Goal: Task Accomplishment & Management: Manage account settings

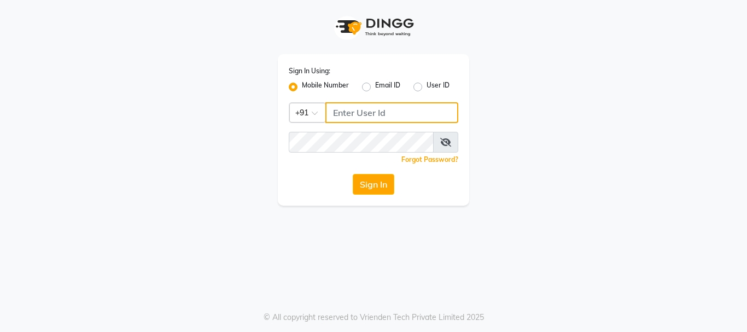
click at [364, 120] on input "Username" at bounding box center [391, 112] width 133 height 21
type input "9821414342"
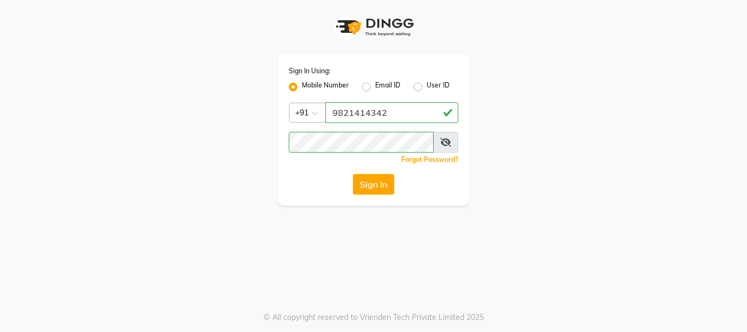
click at [445, 143] on icon at bounding box center [445, 142] width 11 height 9
click at [362, 183] on button "Sign In" at bounding box center [374, 184] width 42 height 21
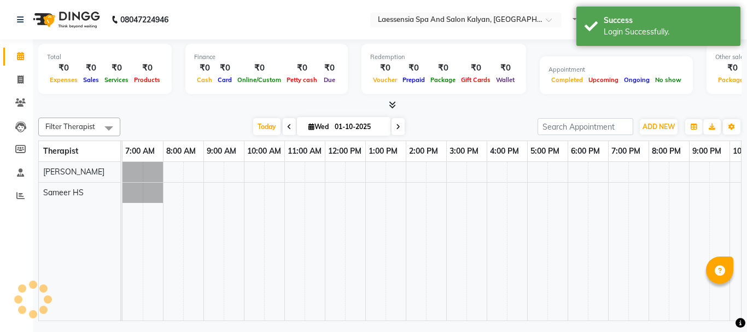
select select "en"
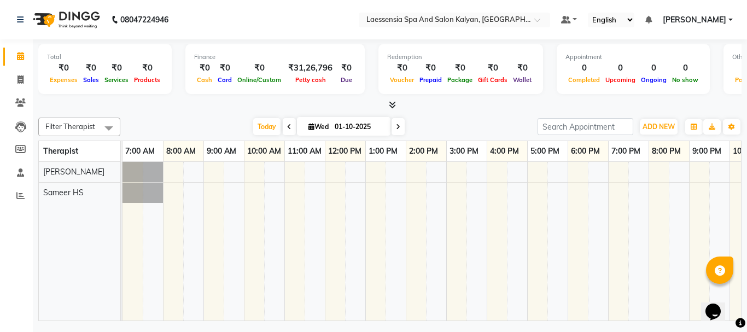
click at [409, 189] on div at bounding box center [466, 241] width 688 height 159
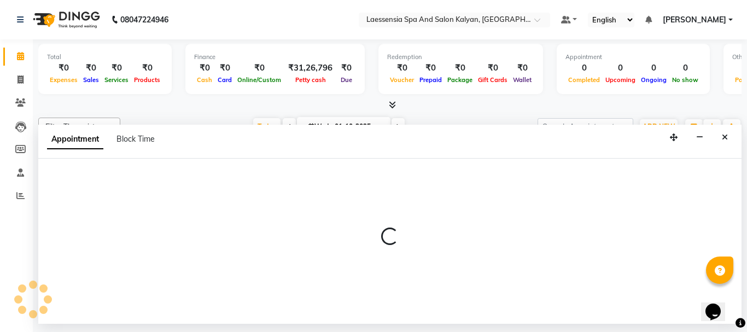
select select "87421"
select select "840"
select select "tentative"
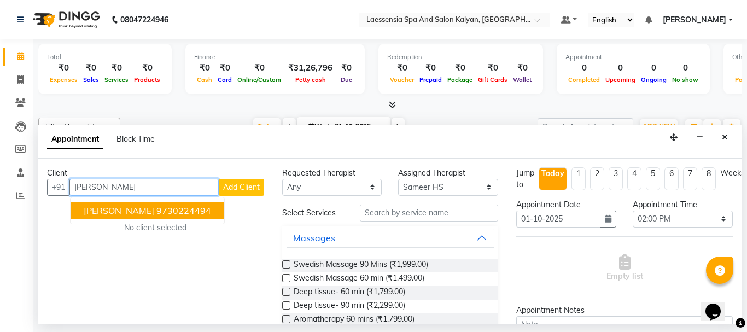
click at [142, 212] on span "[PERSON_NAME]" at bounding box center [119, 210] width 71 height 11
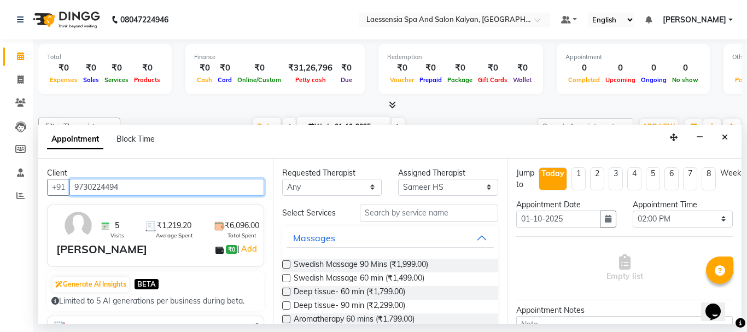
type input "9730224494"
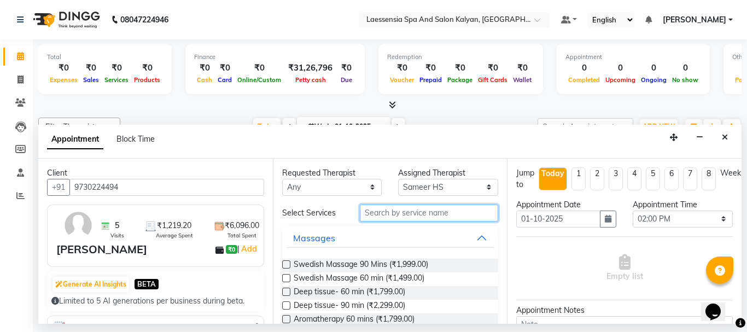
click at [430, 213] on input "text" at bounding box center [429, 212] width 139 height 17
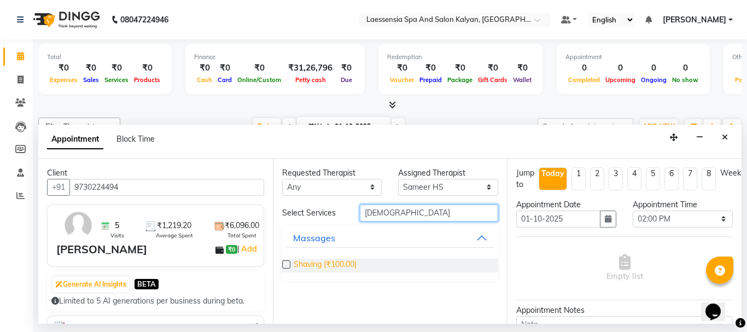
type input "[DEMOGRAPHIC_DATA]"
click at [349, 260] on span "Shaving (₹100.00)" at bounding box center [325, 266] width 63 height 14
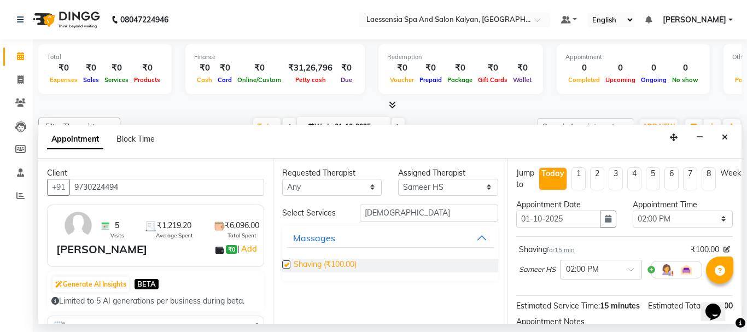
checkbox input "false"
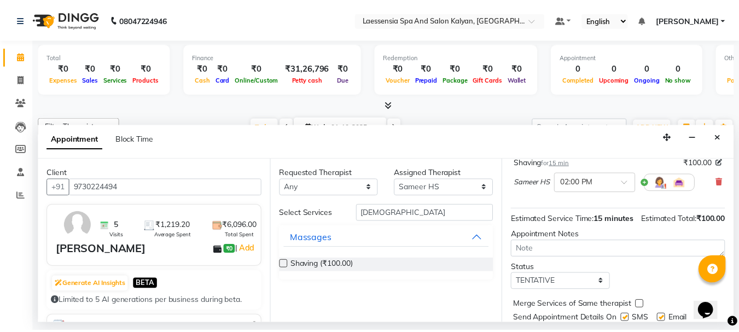
scroll to position [142, 0]
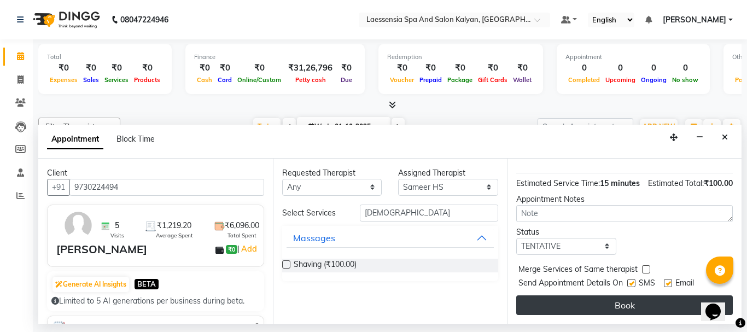
click at [636, 297] on button "Book" at bounding box center [624, 305] width 216 height 20
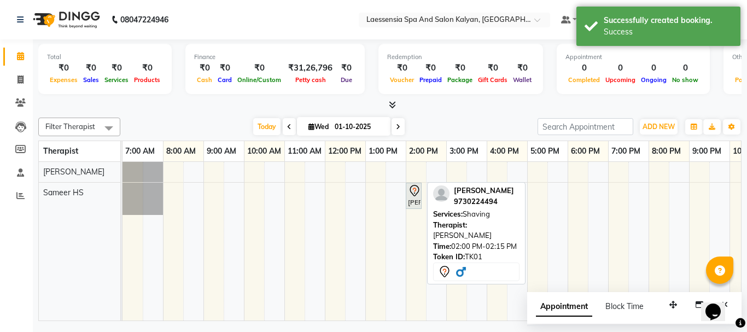
click at [414, 196] on icon at bounding box center [414, 190] width 13 height 13
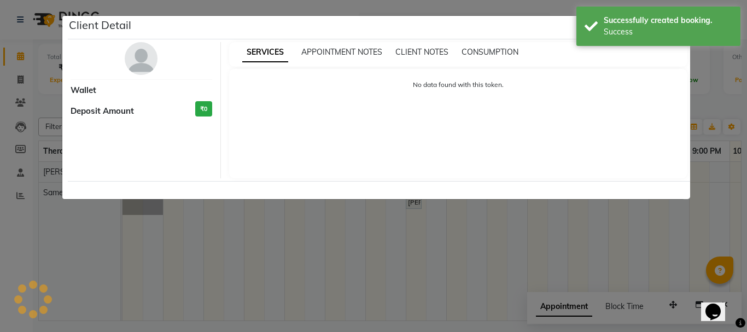
select select "7"
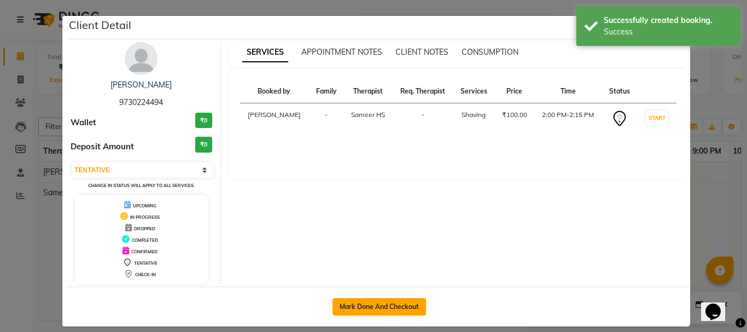
click at [364, 312] on button "Mark Done And Checkout" at bounding box center [378, 306] width 93 height 17
select select "service"
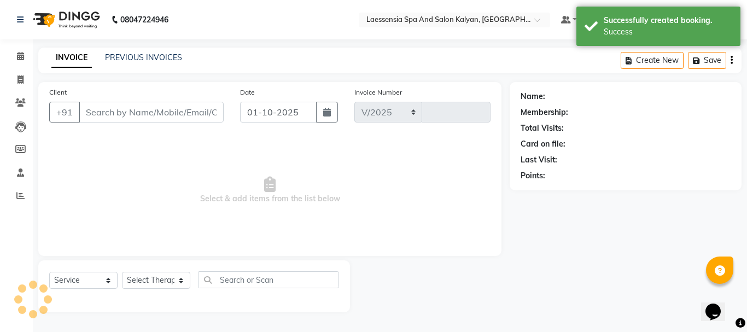
select select "5328"
type input "1550"
type input "9730224494"
select select "87421"
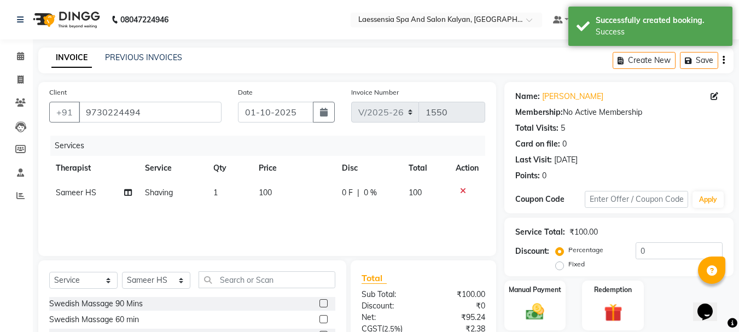
scroll to position [106, 0]
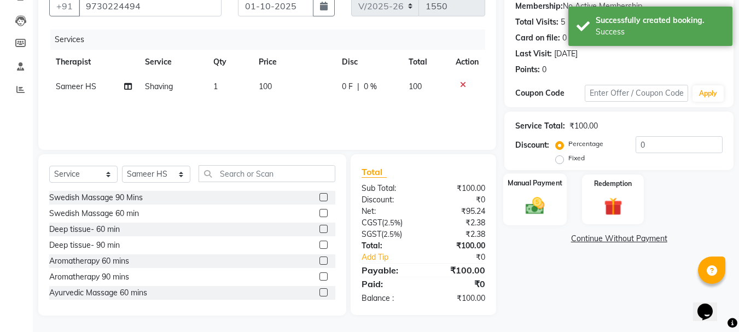
click at [512, 191] on div "Manual Payment" at bounding box center [535, 199] width 64 height 52
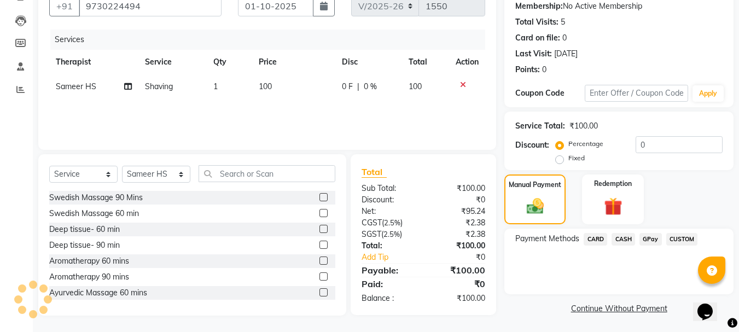
click at [618, 242] on span "CASH" at bounding box center [623, 239] width 24 height 13
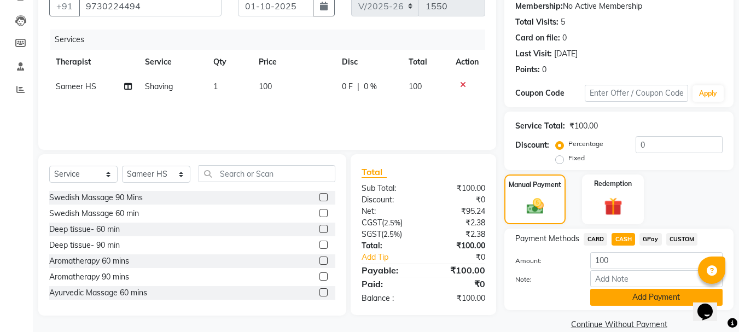
click at [620, 295] on button "Add Payment" at bounding box center [656, 297] width 132 height 17
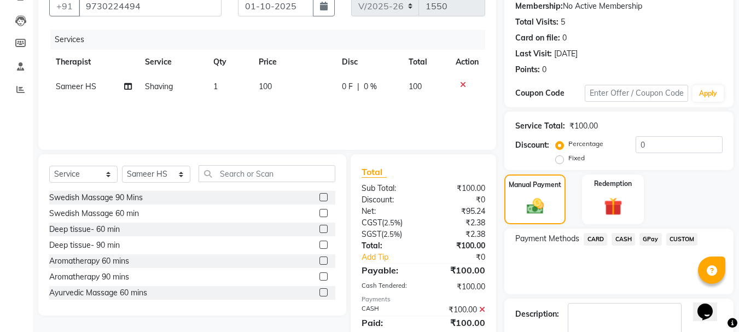
scroll to position [169, 0]
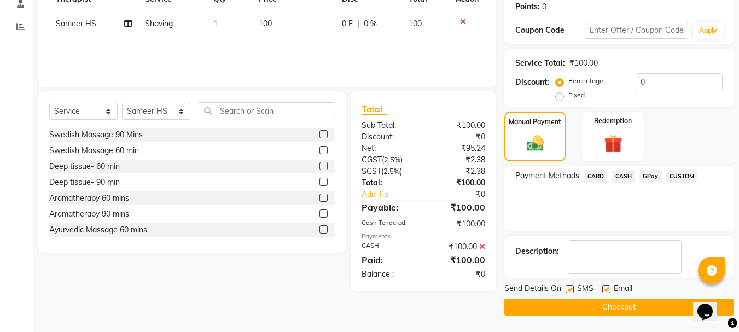
click at [567, 289] on label at bounding box center [569, 289] width 8 height 8
click at [567, 289] on input "checkbox" at bounding box center [568, 289] width 7 height 7
checkbox input "false"
click at [607, 290] on label at bounding box center [606, 289] width 8 height 8
click at [607, 290] on input "checkbox" at bounding box center [605, 289] width 7 height 7
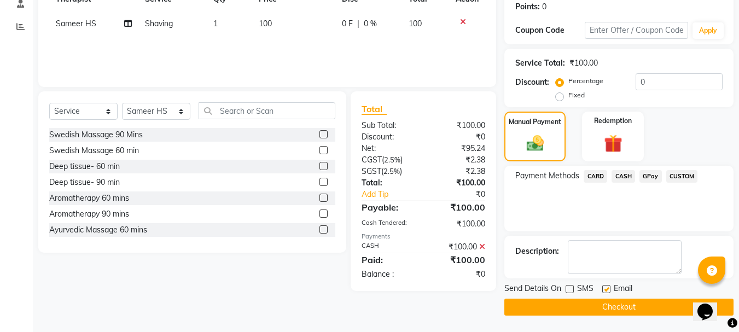
checkbox input "false"
click at [610, 309] on button "Checkout" at bounding box center [618, 306] width 229 height 17
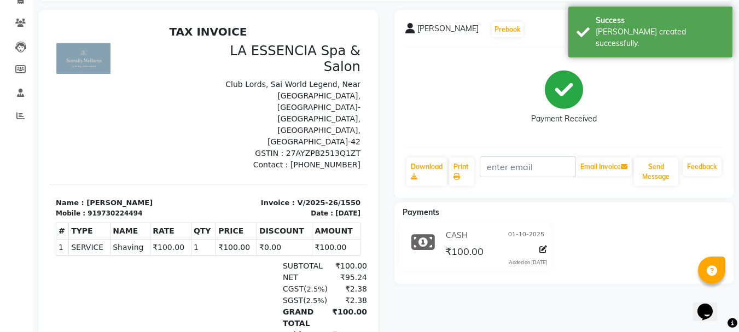
scroll to position [102, 0]
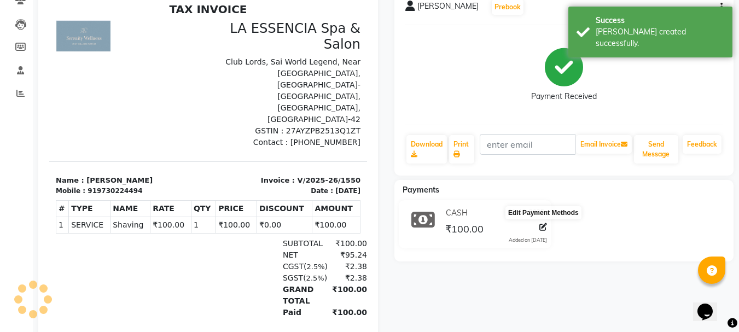
click at [544, 228] on icon at bounding box center [543, 227] width 8 height 8
select select "1"
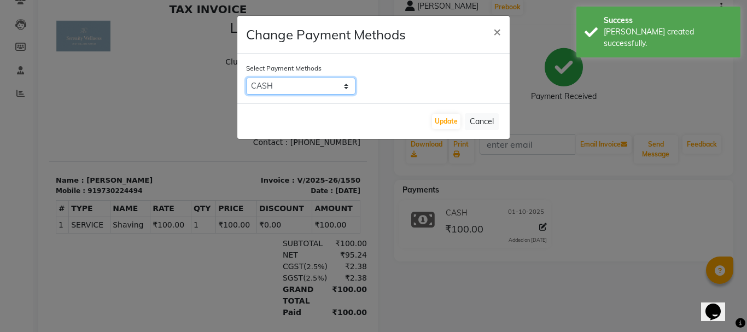
click at [313, 81] on select "CARD CASH GPay CUSTOM" at bounding box center [300, 86] width 109 height 17
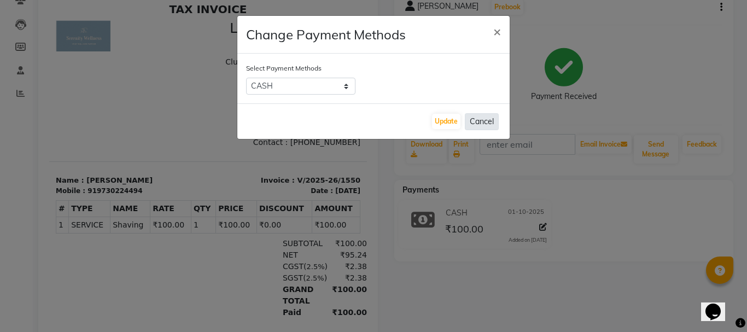
click at [473, 120] on button "Cancel" at bounding box center [482, 121] width 34 height 17
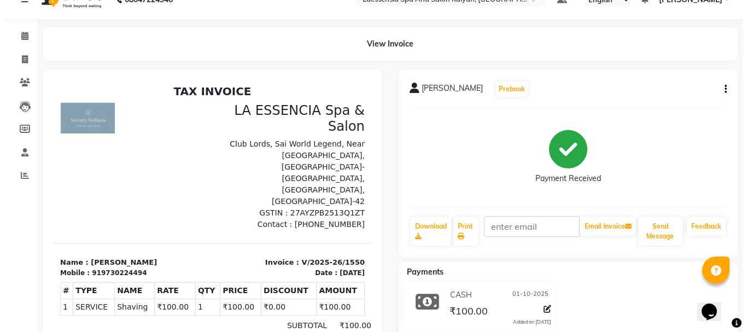
scroll to position [0, 0]
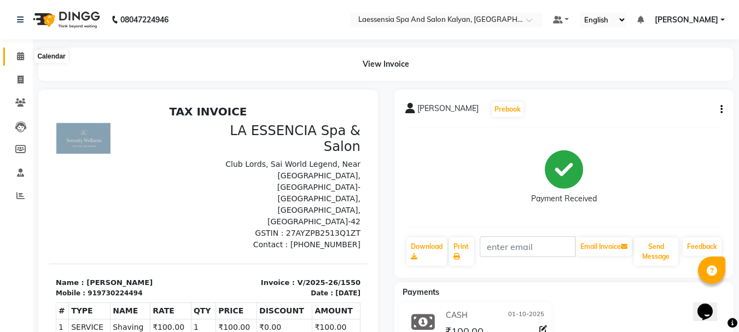
click at [20, 56] on icon at bounding box center [20, 56] width 7 height 8
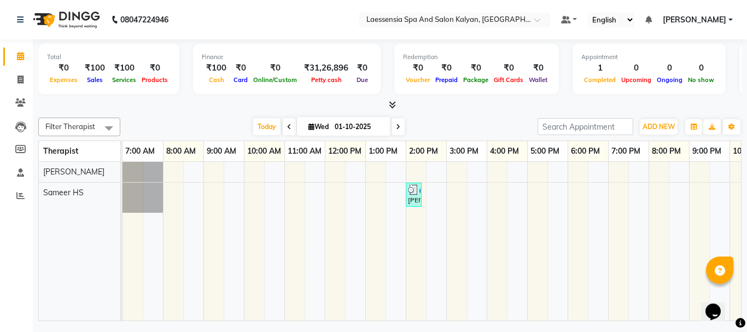
click at [455, 195] on div "[PERSON_NAME][GEOGRAPHIC_DATA], TK01, 02:00 PM-02:15 PM, Shaving" at bounding box center [466, 241] width 688 height 159
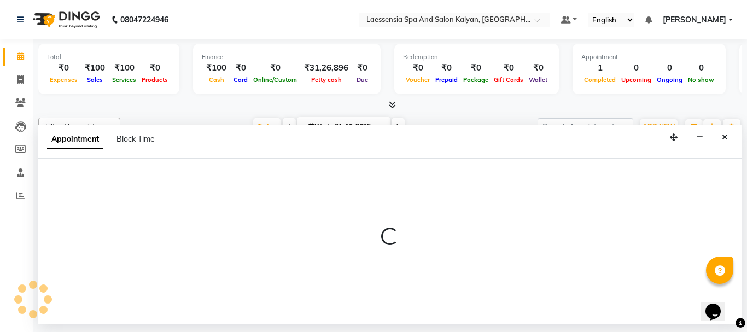
select select "87421"
select select "tentative"
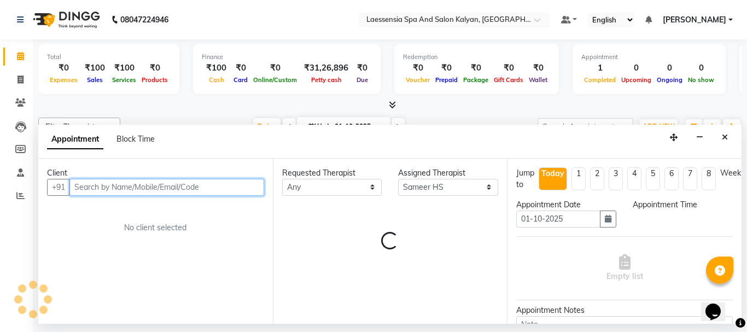
select select "900"
click at [112, 183] on input "text" at bounding box center [166, 187] width 195 height 17
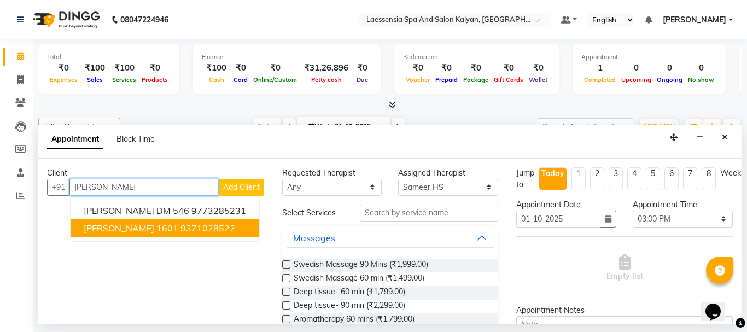
click at [108, 222] on span "[PERSON_NAME] 1601" at bounding box center [131, 227] width 95 height 11
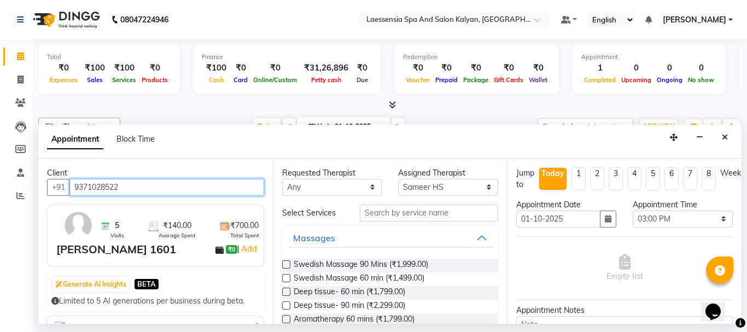
type input "9371028522"
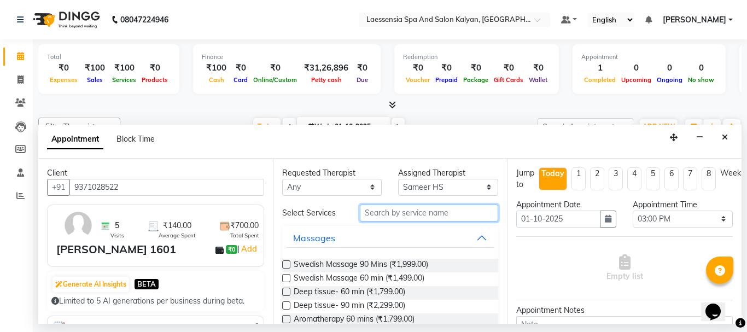
click at [372, 214] on input "text" at bounding box center [429, 212] width 139 height 17
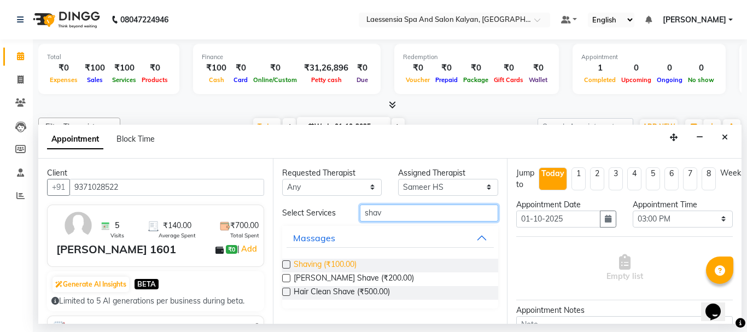
type input "shav"
click at [333, 260] on span "Shaving (₹100.00)" at bounding box center [325, 266] width 63 height 14
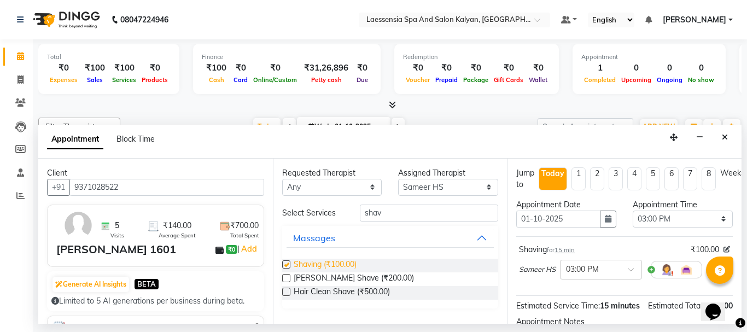
checkbox input "false"
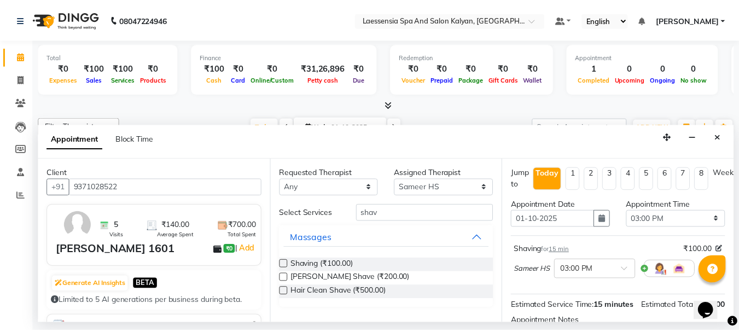
scroll to position [142, 0]
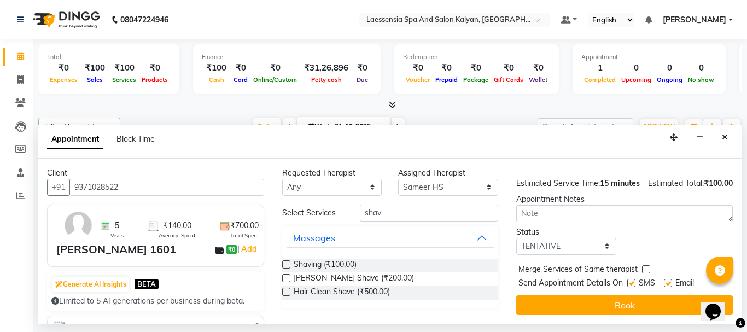
click at [633, 279] on label at bounding box center [631, 283] width 8 height 8
click at [633, 280] on input "checkbox" at bounding box center [630, 283] width 7 height 7
checkbox input "false"
click at [667, 279] on label at bounding box center [668, 283] width 8 height 8
click at [667, 280] on input "checkbox" at bounding box center [667, 283] width 7 height 7
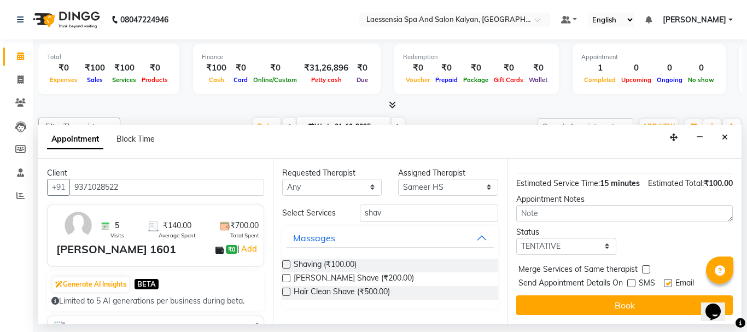
checkbox input "false"
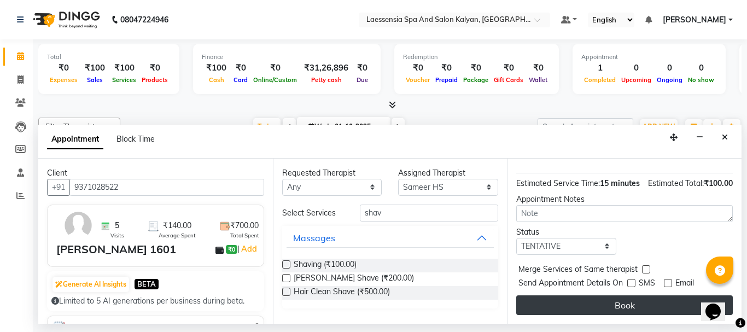
click at [647, 295] on button "Book" at bounding box center [624, 305] width 216 height 20
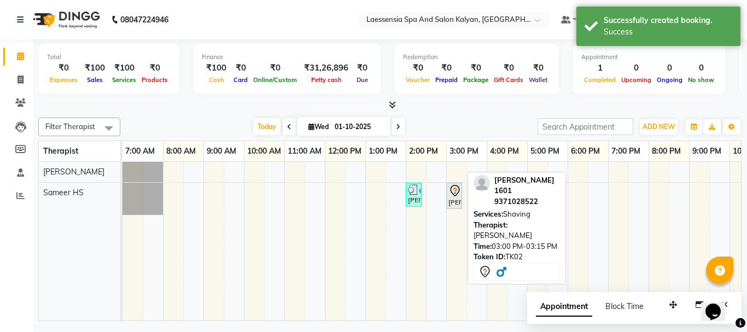
click at [453, 191] on icon at bounding box center [454, 190] width 13 height 13
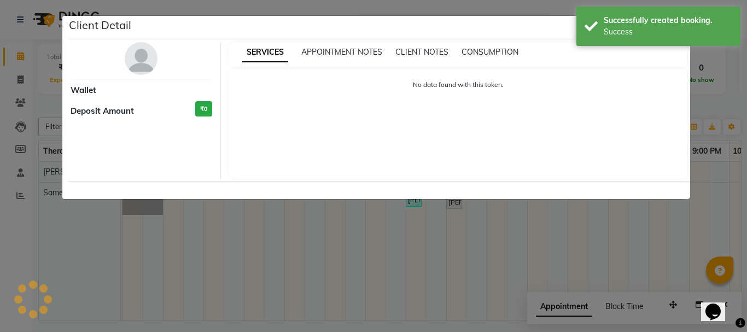
select select "7"
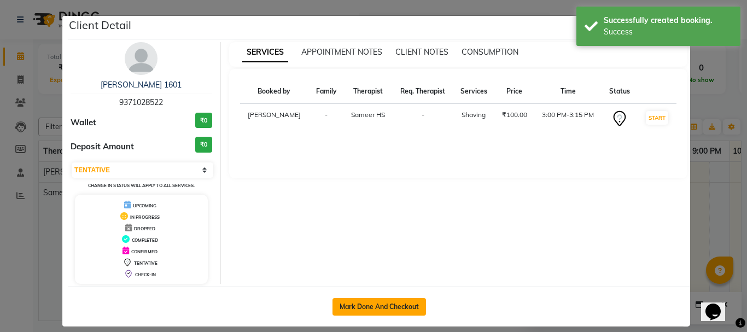
click at [353, 307] on button "Mark Done And Checkout" at bounding box center [378, 306] width 93 height 17
select select "service"
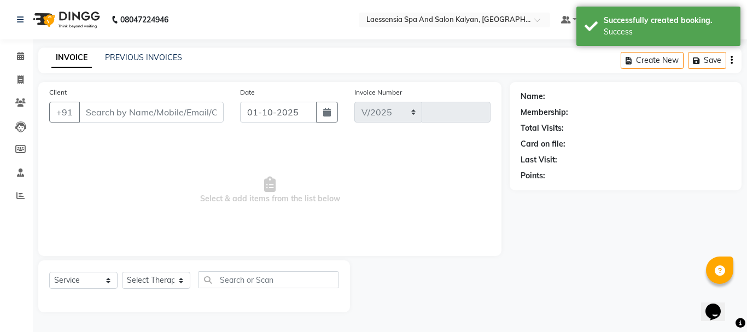
select select "5328"
type input "1551"
type input "9371028522"
select select "87421"
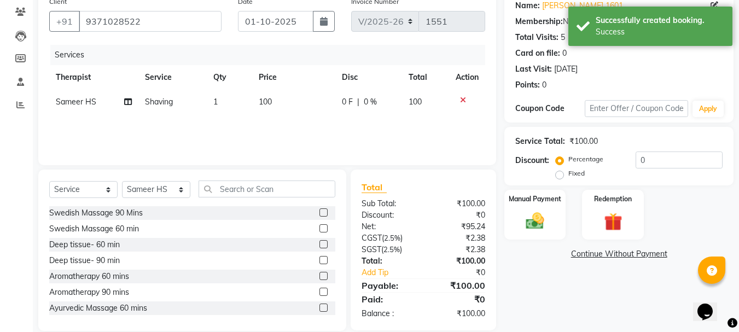
scroll to position [92, 0]
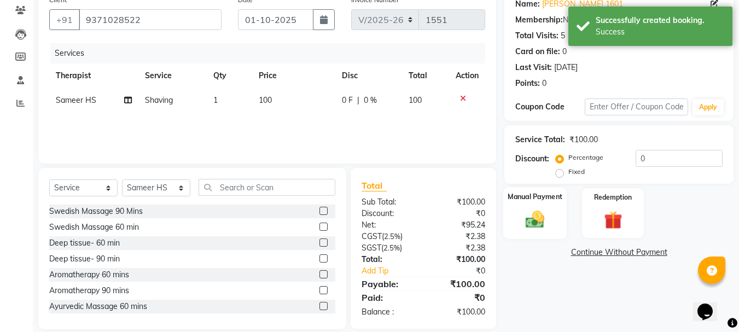
click at [538, 219] on img at bounding box center [534, 219] width 31 height 22
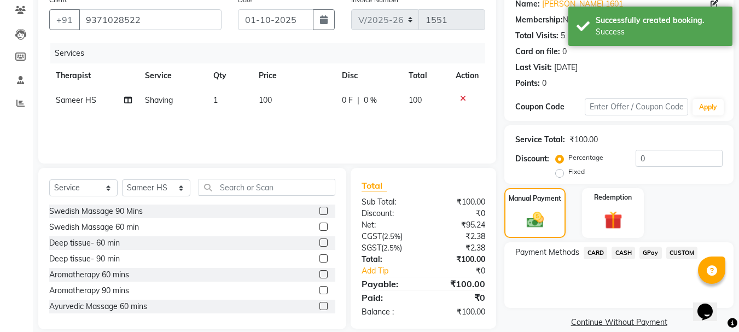
click at [616, 248] on span "CASH" at bounding box center [623, 253] width 24 height 13
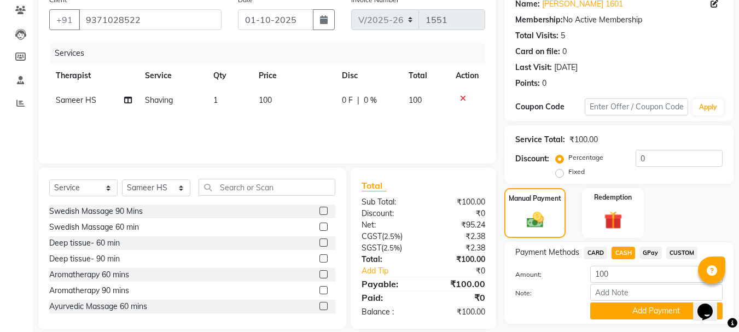
scroll to position [123, 0]
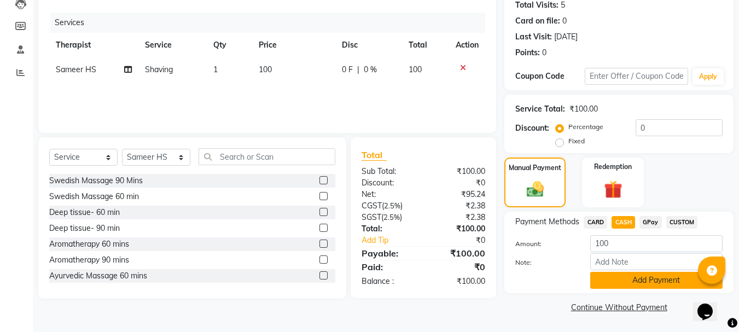
click at [684, 278] on button "Add Payment" at bounding box center [656, 280] width 132 height 17
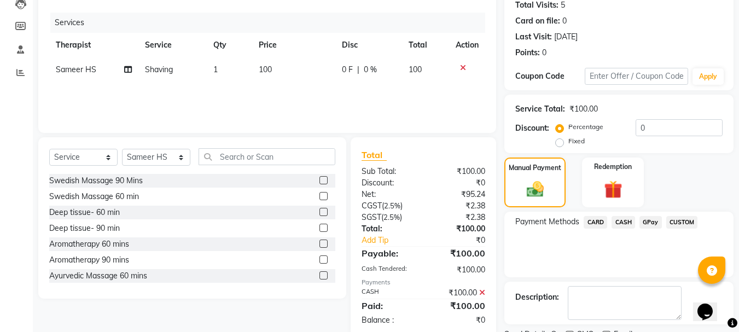
scroll to position [169, 0]
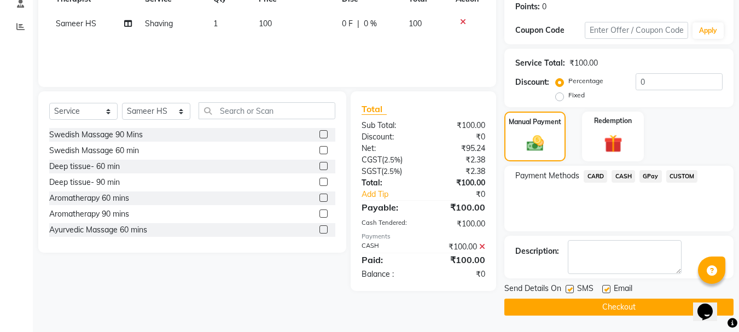
click at [569, 286] on label at bounding box center [569, 289] width 8 height 8
click at [569, 286] on input "checkbox" at bounding box center [568, 289] width 7 height 7
checkbox input "false"
click at [611, 292] on div "Email" at bounding box center [621, 290] width 39 height 14
click at [607, 289] on label at bounding box center [606, 289] width 8 height 8
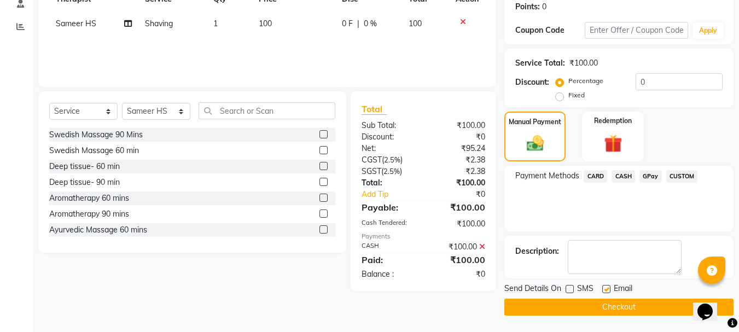
click at [607, 289] on input "checkbox" at bounding box center [605, 289] width 7 height 7
checkbox input "false"
click at [610, 306] on button "Checkout" at bounding box center [618, 306] width 229 height 17
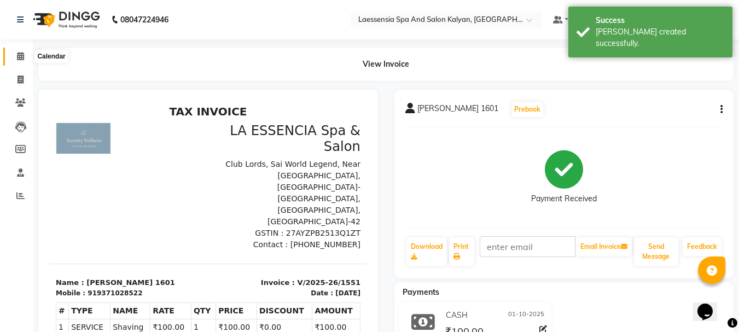
click at [19, 52] on icon at bounding box center [20, 56] width 7 height 8
